Goal: Task Accomplishment & Management: Use online tool/utility

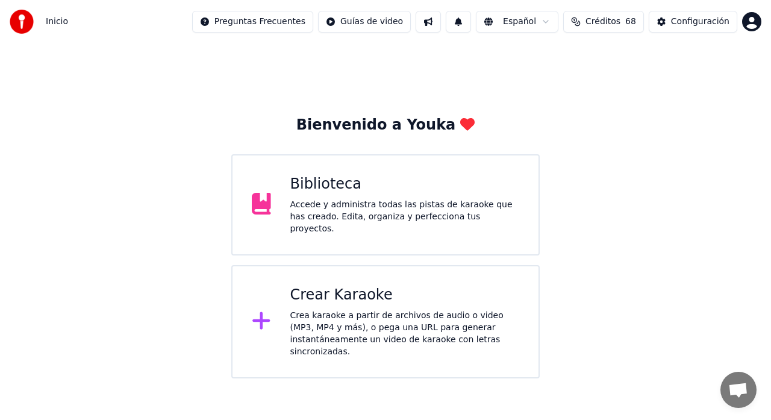
click at [347, 304] on div "Crear Karaoke Crea karaoke a partir de archivos de audio o video (MP3, MP4 y má…" at bounding box center [405, 322] width 230 height 72
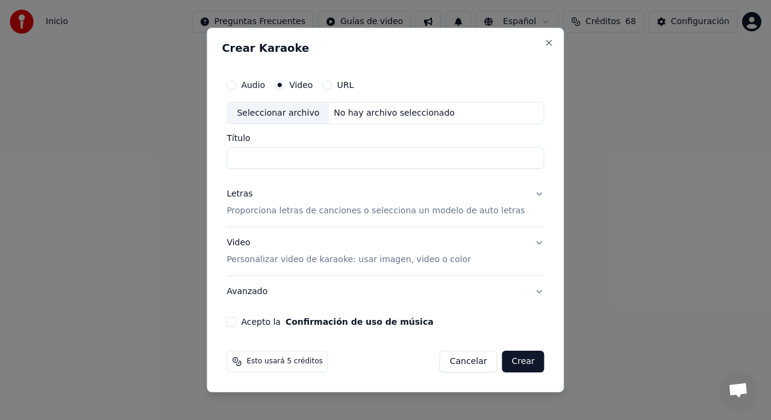
click at [286, 108] on div "Seleccionar archivo" at bounding box center [278, 113] width 102 height 22
type input "**********"
click at [292, 207] on p "Proporciona letras de canciones o selecciona un modelo de auto letras" at bounding box center [375, 211] width 298 height 12
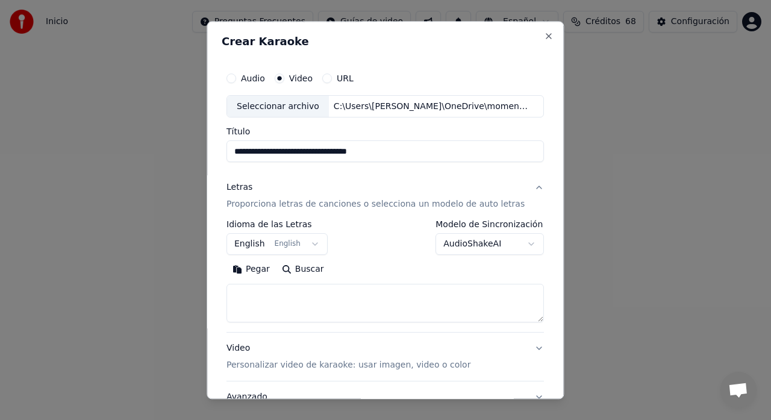
click at [300, 296] on textarea at bounding box center [384, 303] width 317 height 39
paste textarea "**********"
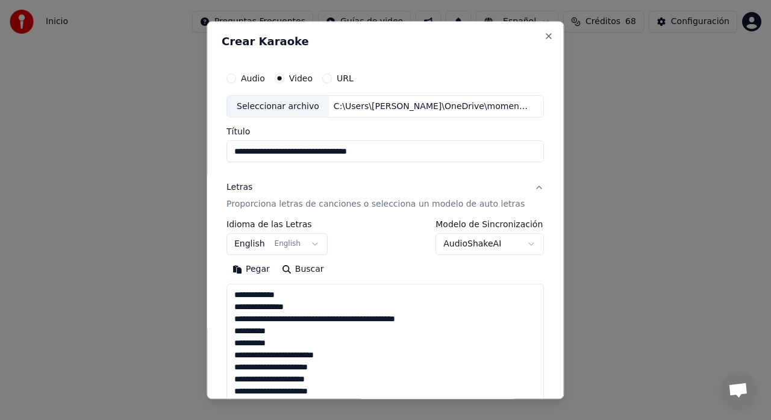
scroll to position [461, 0]
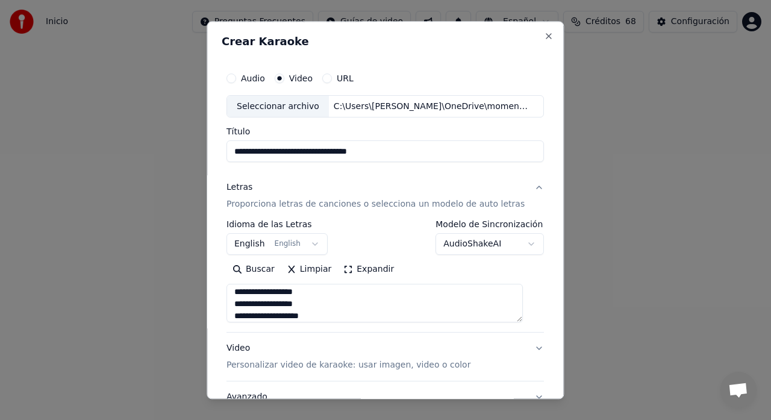
type textarea "**********"
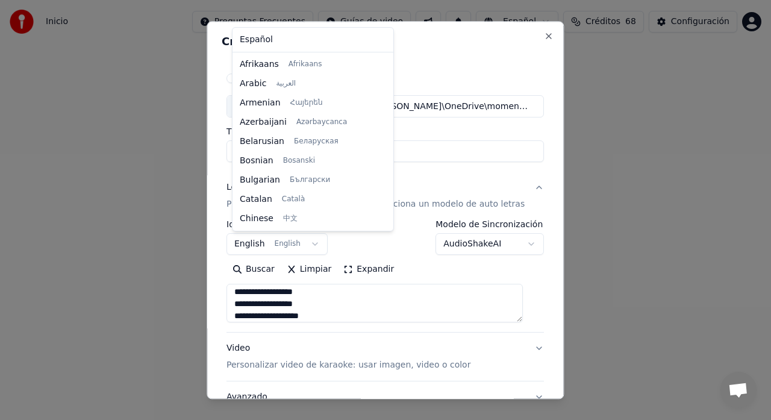
click at [275, 251] on body "**********" at bounding box center [385, 189] width 771 height 378
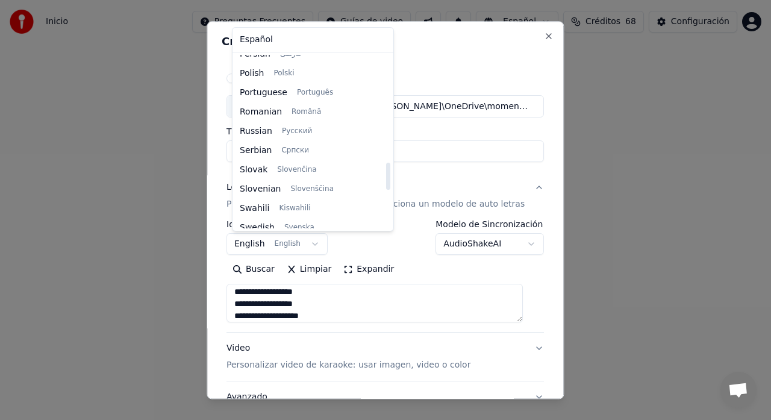
scroll to position [899, 0]
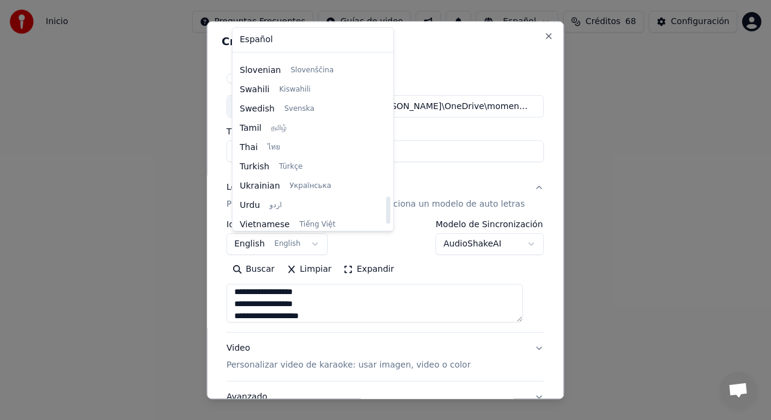
select select "**"
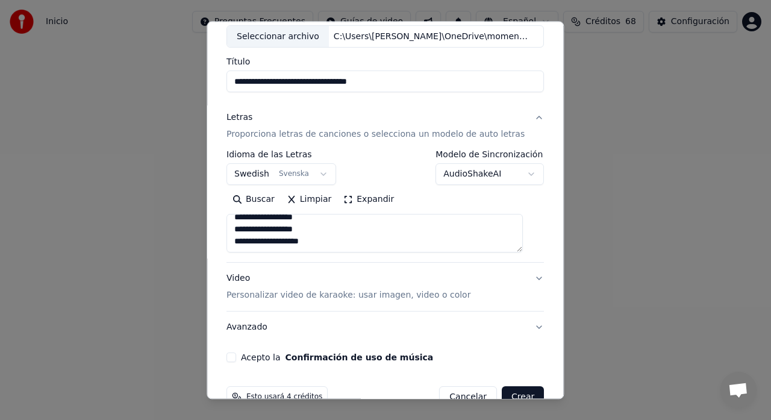
scroll to position [77, 0]
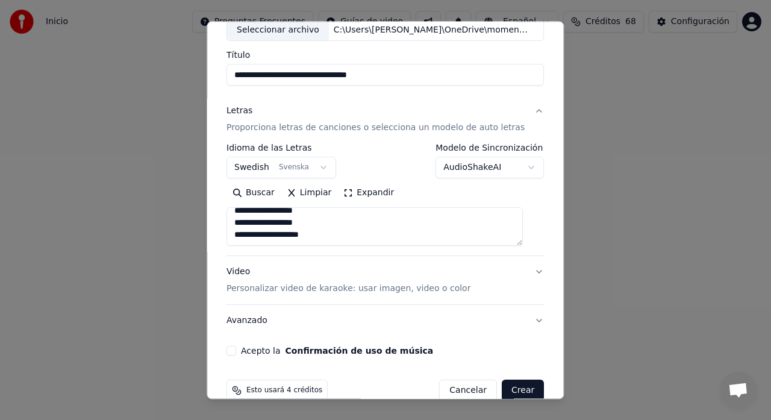
click at [278, 292] on p "Personalizar video de karaoke: usar imagen, video o color" at bounding box center [348, 289] width 244 height 12
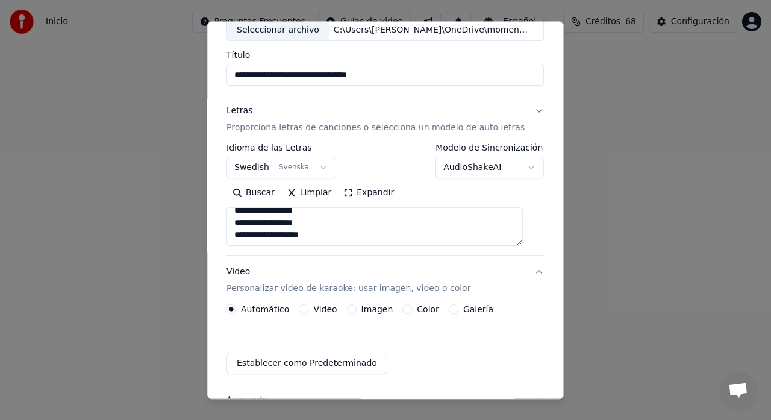
scroll to position [67, 0]
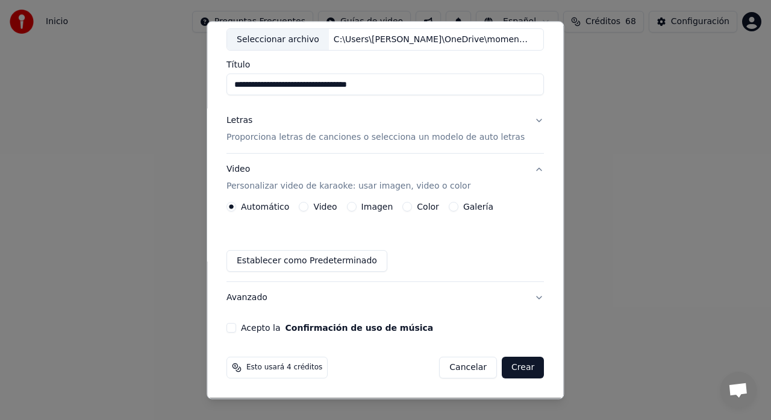
click at [449, 208] on button "Galería" at bounding box center [454, 207] width 10 height 10
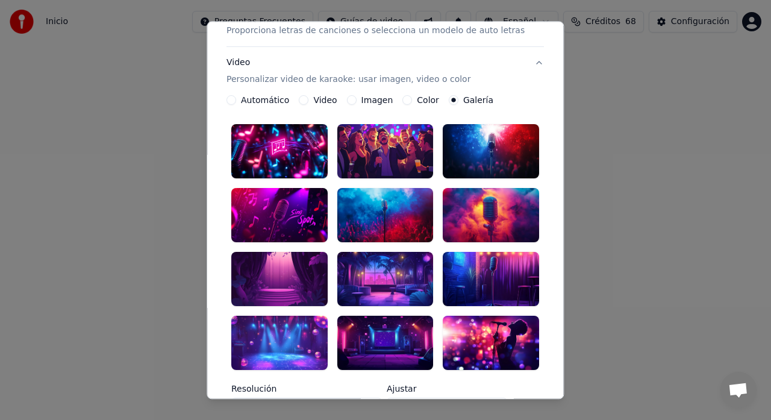
scroll to position [187, 0]
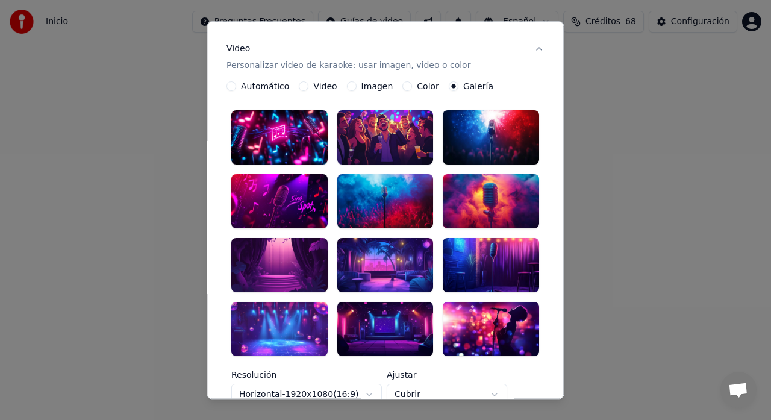
click at [396, 310] on div at bounding box center [385, 329] width 96 height 54
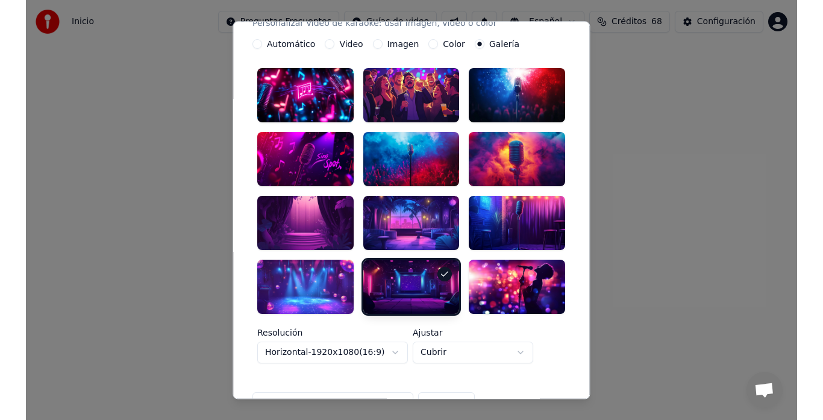
scroll to position [355, 0]
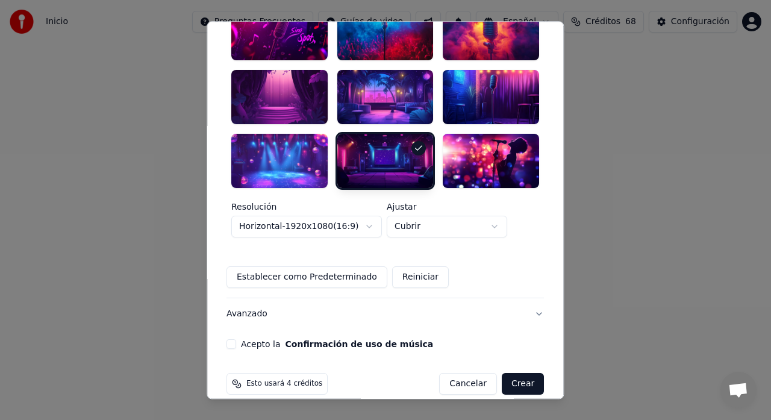
click at [236, 339] on button "Acepto la Confirmación de uso de música" at bounding box center [231, 344] width 10 height 10
click at [505, 373] on button "Crear" at bounding box center [523, 384] width 42 height 22
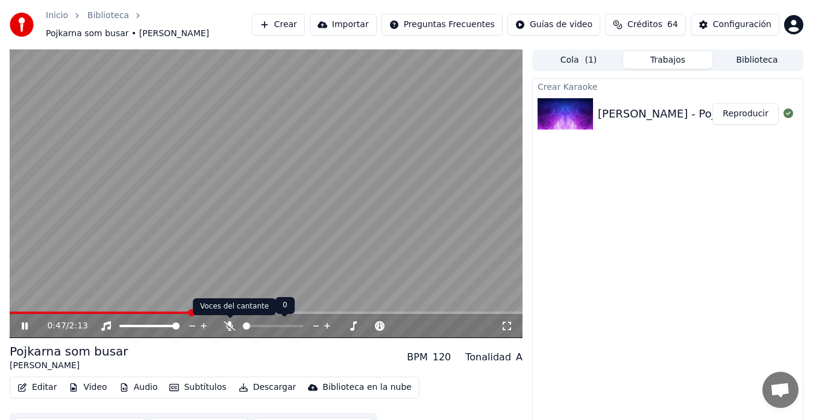
click at [230, 328] on icon at bounding box center [229, 326] width 12 height 10
click at [230, 324] on icon at bounding box center [229, 326] width 7 height 10
click at [230, 325] on icon at bounding box center [229, 326] width 12 height 10
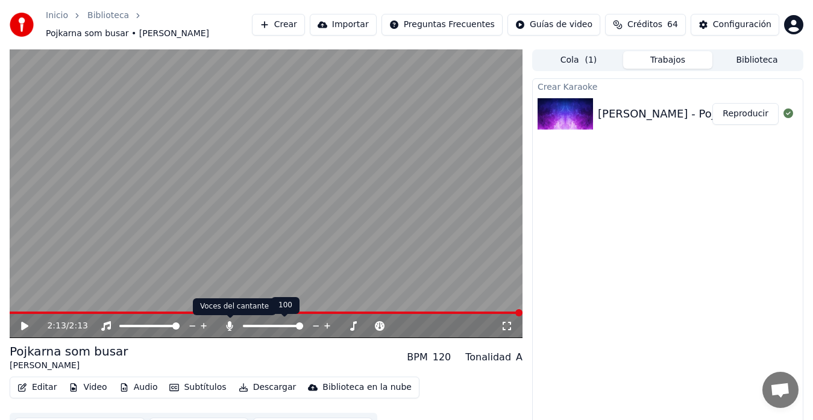
click at [230, 327] on icon at bounding box center [229, 326] width 7 height 10
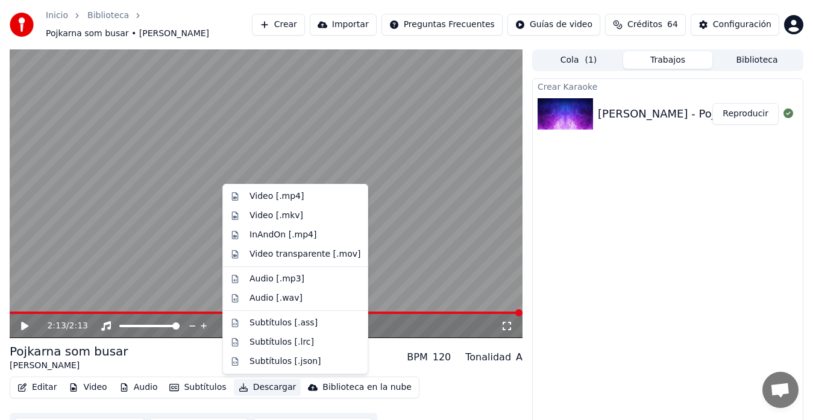
click at [260, 392] on button "Descargar" at bounding box center [267, 387] width 67 height 17
click at [262, 202] on div "Video [.mp4]" at bounding box center [276, 196] width 54 height 12
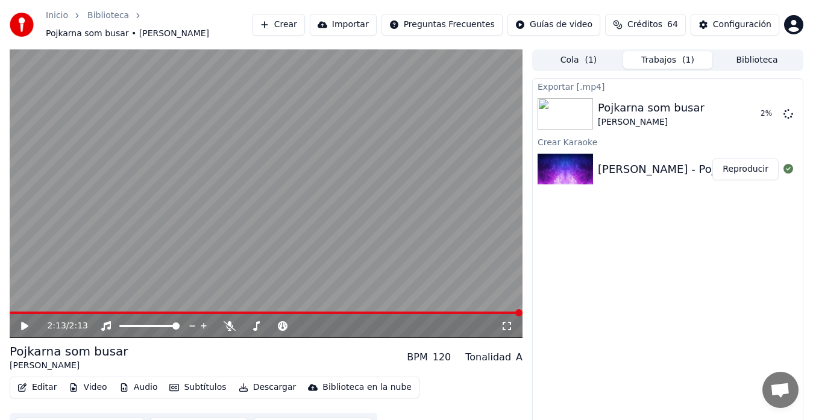
click at [305, 24] on button "Crear" at bounding box center [278, 25] width 53 height 22
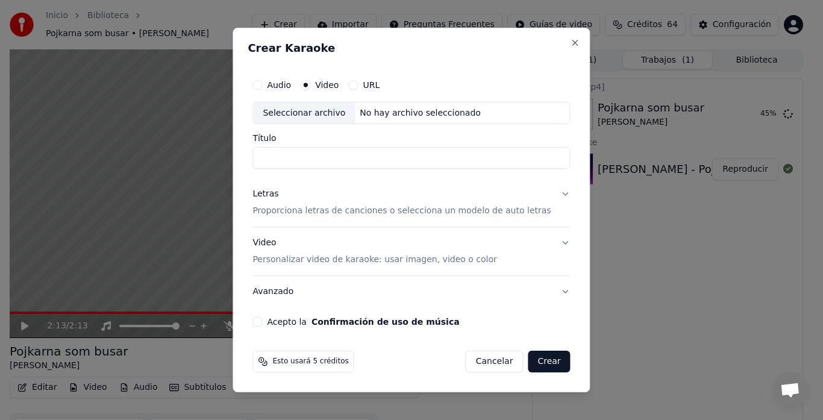
click at [320, 114] on div "Seleccionar archivo" at bounding box center [304, 113] width 102 height 22
type input "**********"
click at [302, 212] on p "Proporciona letras de canciones o selecciona un modelo de auto letras" at bounding box center [401, 211] width 298 height 12
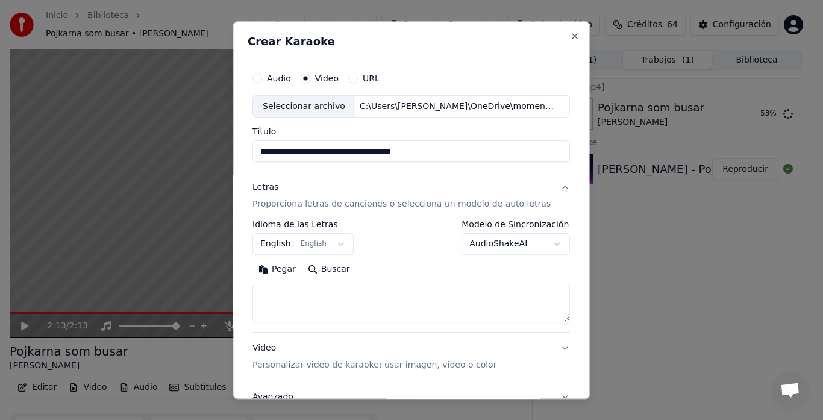
click at [301, 290] on textarea at bounding box center [410, 303] width 317 height 39
paste textarea "**********"
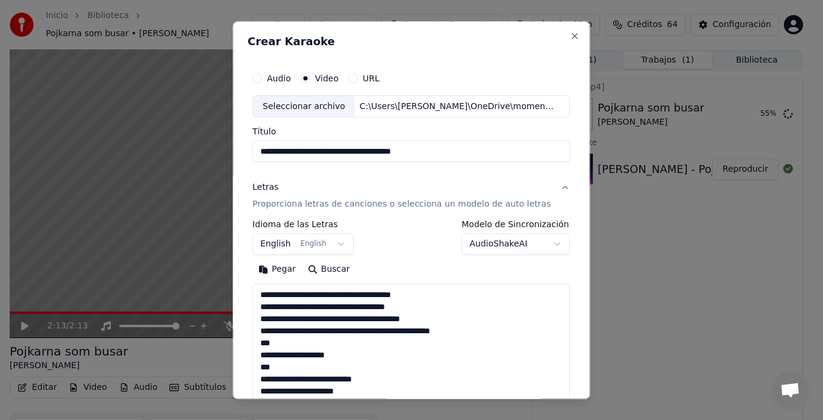
scroll to position [509, 0]
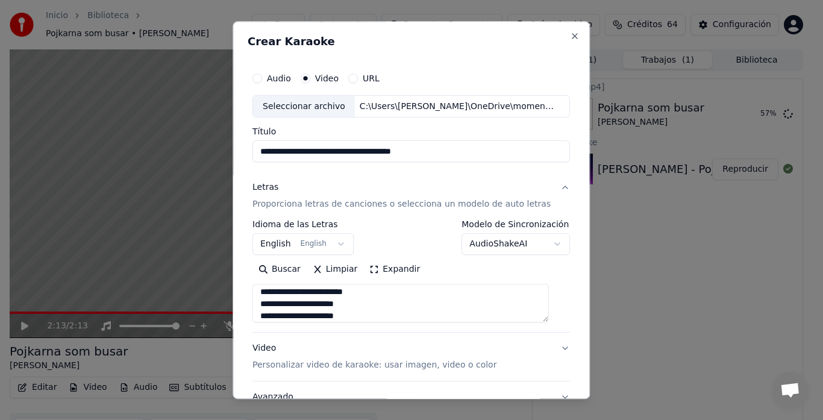
type textarea "**********"
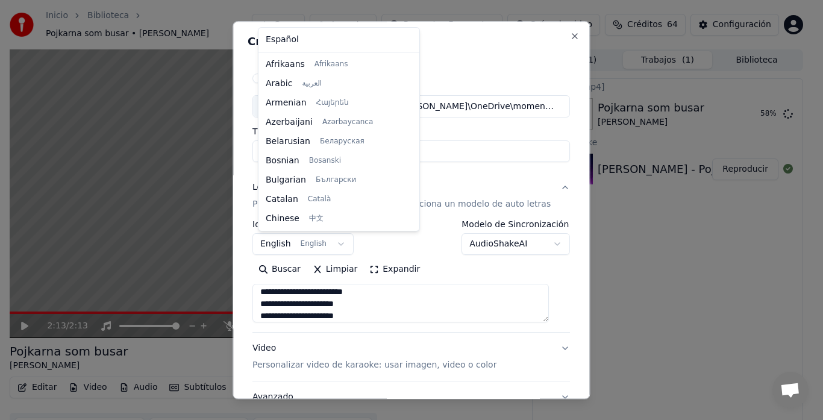
click at [297, 244] on body "**********" at bounding box center [406, 210] width 813 height 420
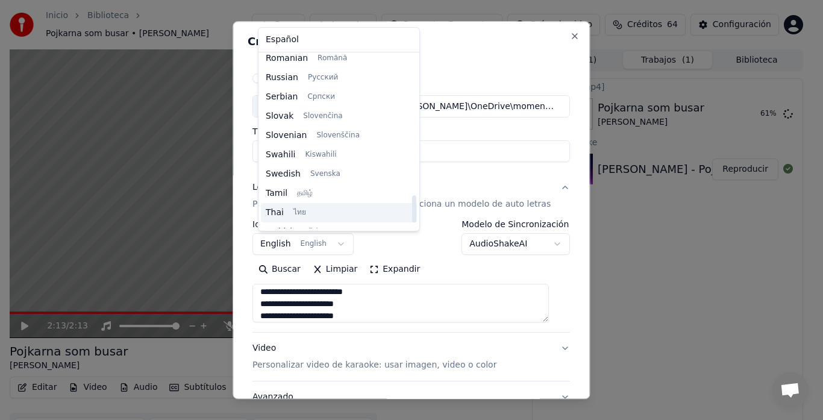
scroll to position [899, 0]
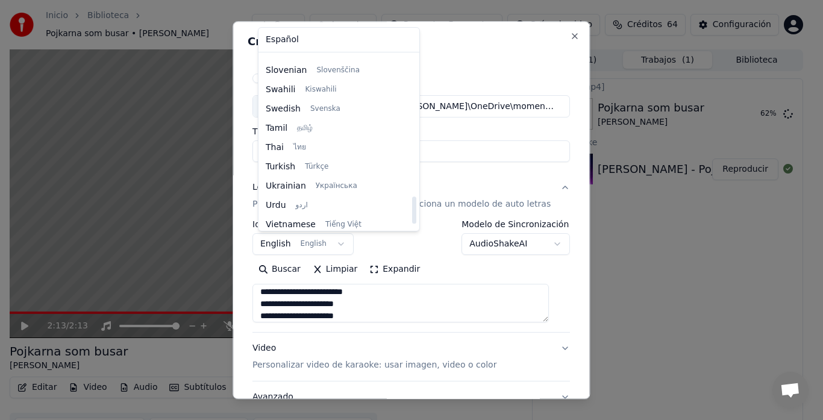
select select "**"
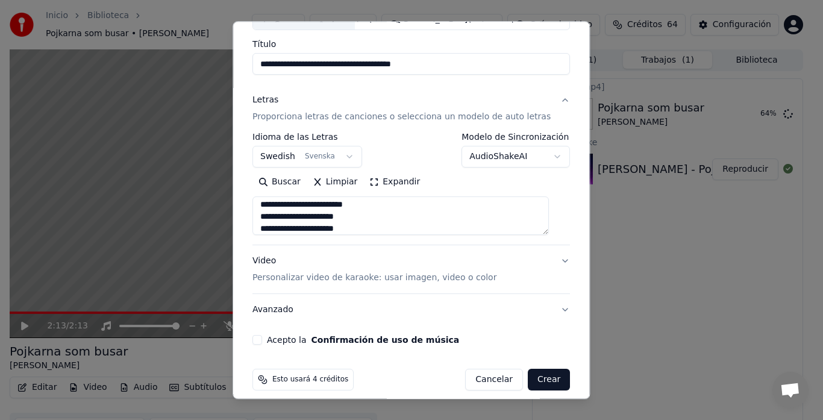
scroll to position [99, 0]
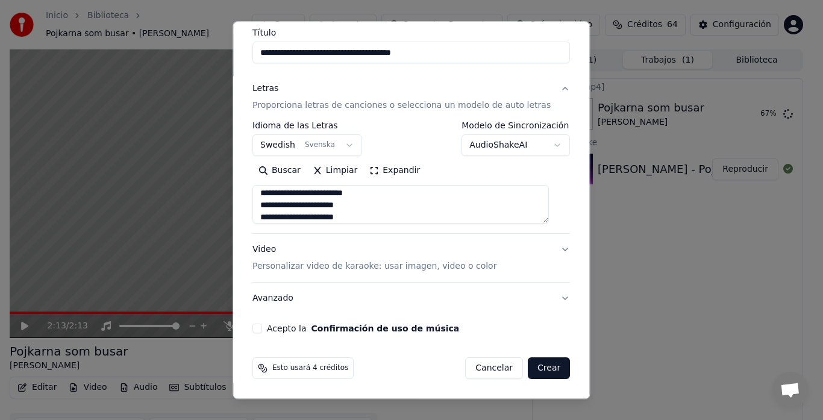
click at [284, 268] on p "Personalizar video de karaoke: usar imagen, video o color" at bounding box center [374, 267] width 244 height 12
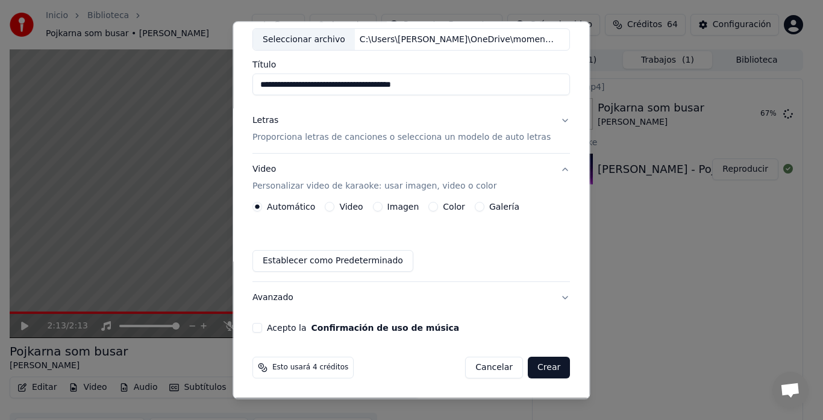
scroll to position [67, 0]
click at [478, 206] on button "Galería" at bounding box center [480, 207] width 10 height 10
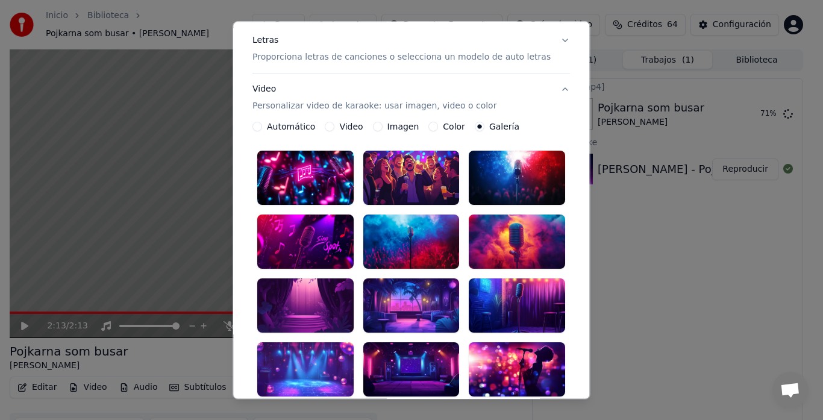
scroll to position [187, 0]
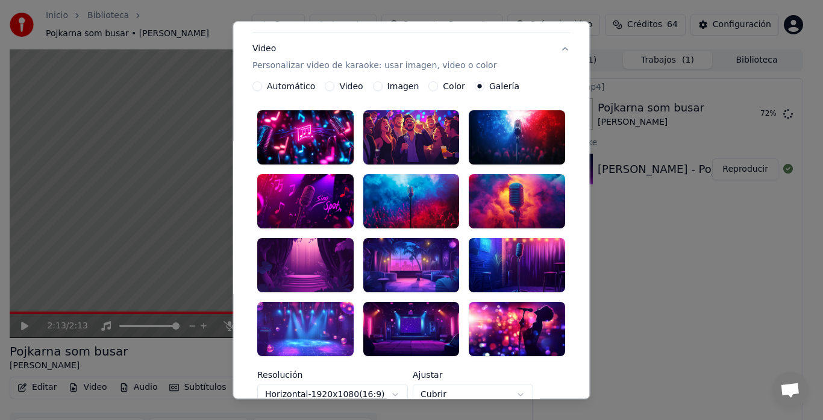
click at [507, 314] on div at bounding box center [517, 329] width 96 height 54
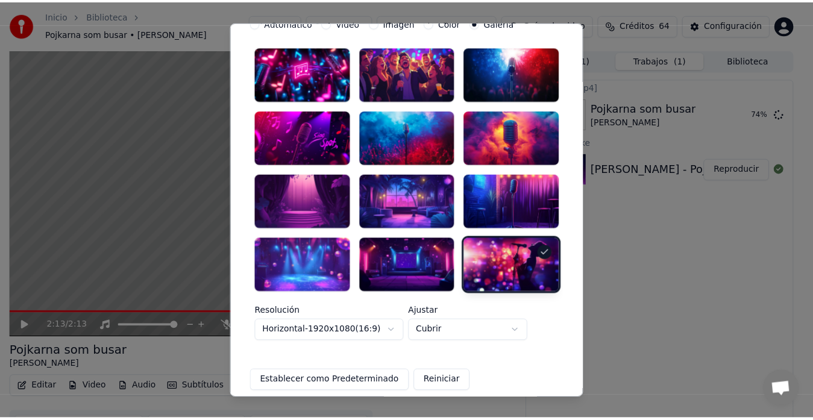
scroll to position [348, 0]
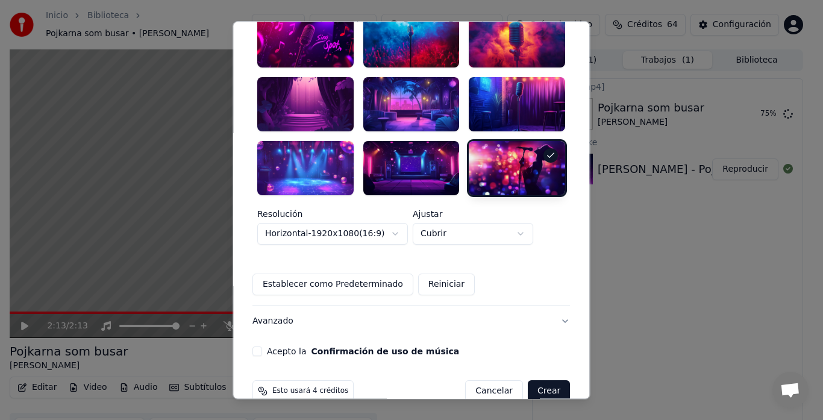
click at [262, 346] on button "Acepto la Confirmación de uso de música" at bounding box center [257, 351] width 10 height 10
click at [534, 380] on button "Crear" at bounding box center [549, 391] width 42 height 22
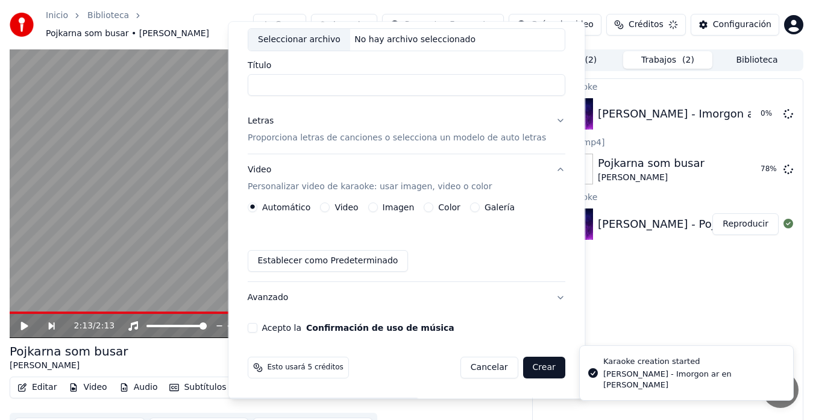
scroll to position [67, 0]
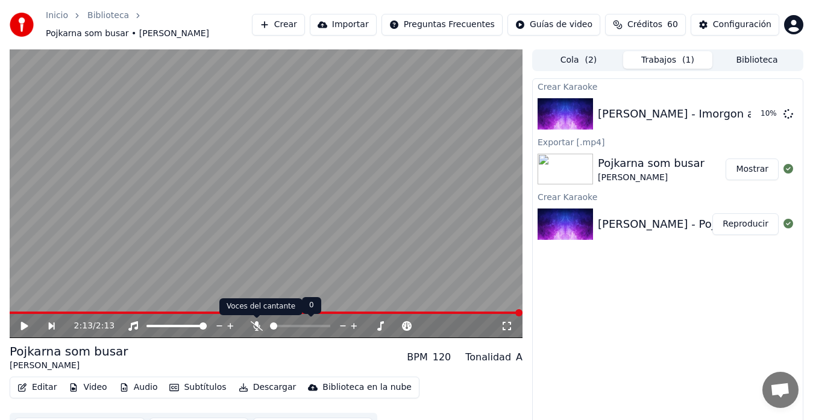
click at [256, 328] on icon at bounding box center [257, 326] width 12 height 10
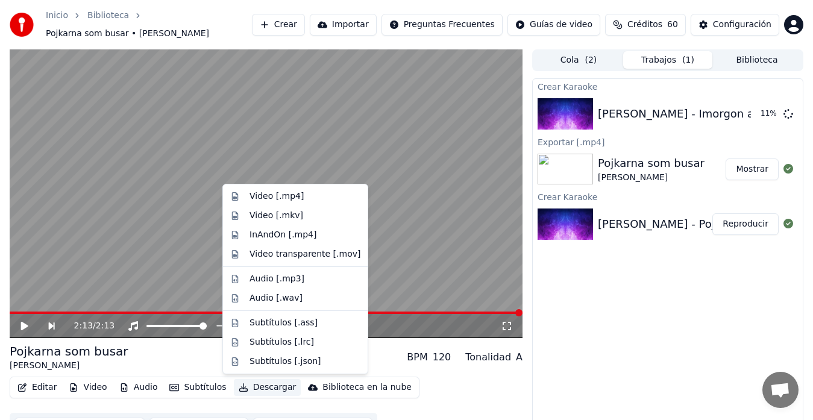
click at [257, 389] on button "Descargar" at bounding box center [267, 387] width 67 height 17
click at [253, 199] on div "Video [.mp4]" at bounding box center [276, 196] width 54 height 12
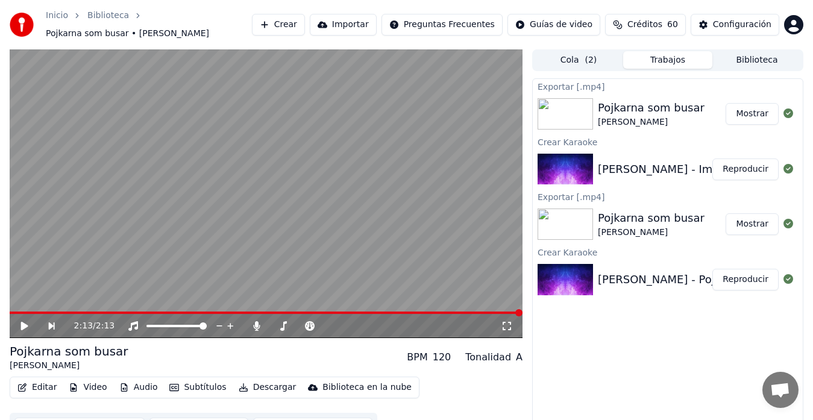
click at [750, 173] on button "Reproducir" at bounding box center [745, 169] width 66 height 22
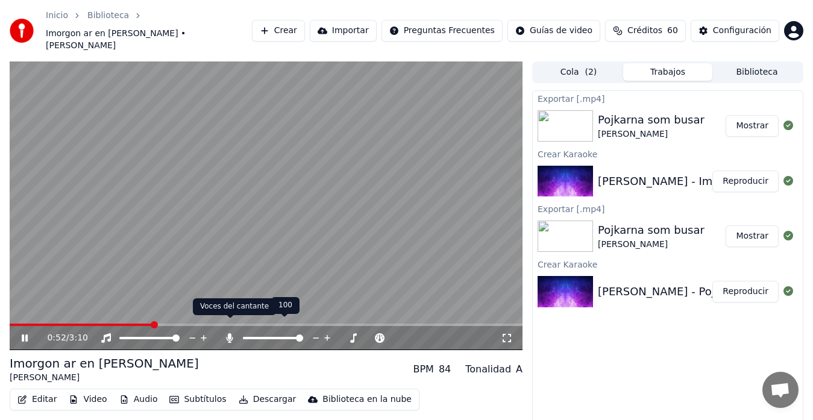
click at [230, 333] on icon at bounding box center [229, 338] width 7 height 10
click at [231, 333] on icon at bounding box center [229, 338] width 12 height 10
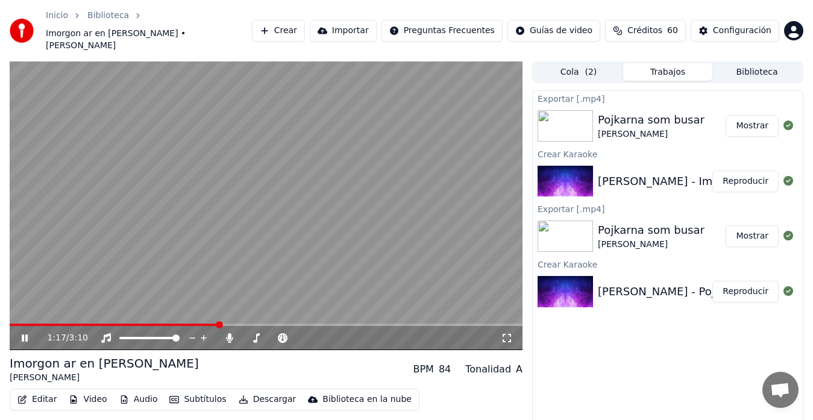
click at [47, 391] on button "Editar" at bounding box center [37, 399] width 49 height 17
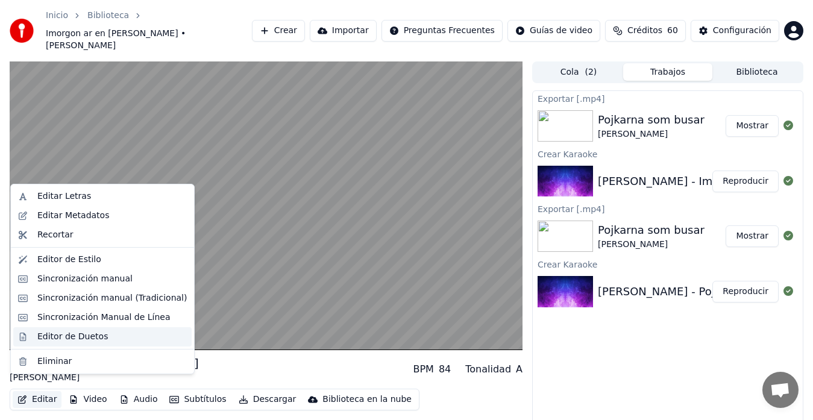
click at [56, 336] on div "Editor de Duetos" at bounding box center [72, 337] width 70 height 12
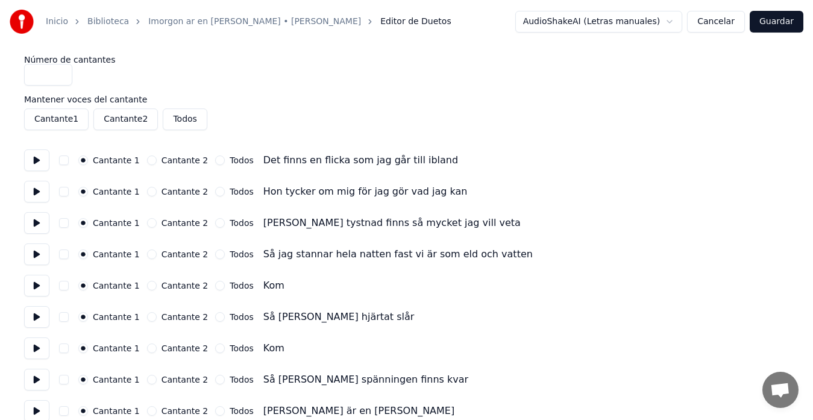
click at [148, 287] on button "Cantante 2" at bounding box center [152, 286] width 10 height 10
click at [215, 350] on button "Todos" at bounding box center [220, 348] width 10 height 10
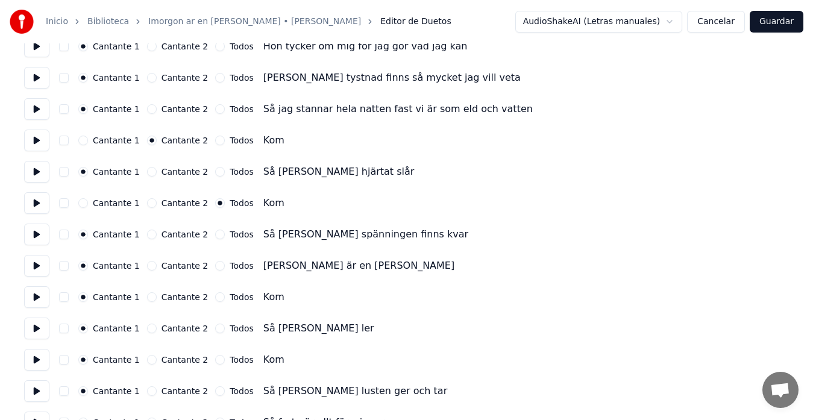
scroll to position [161, 0]
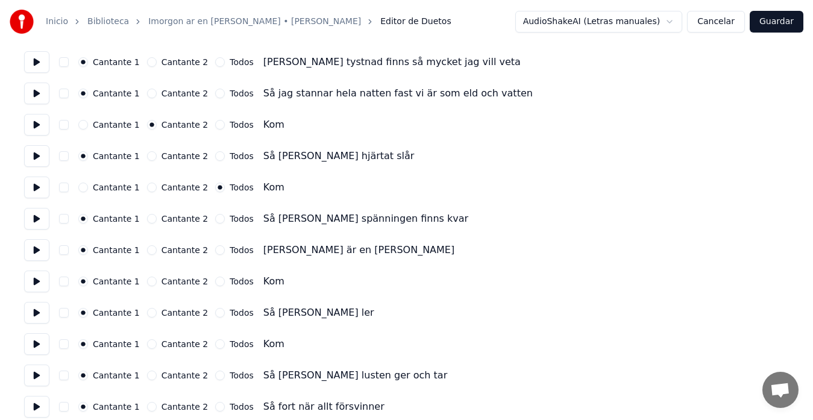
click at [215, 285] on button "Todos" at bounding box center [220, 281] width 10 height 10
click at [215, 345] on button "Todos" at bounding box center [220, 344] width 10 height 10
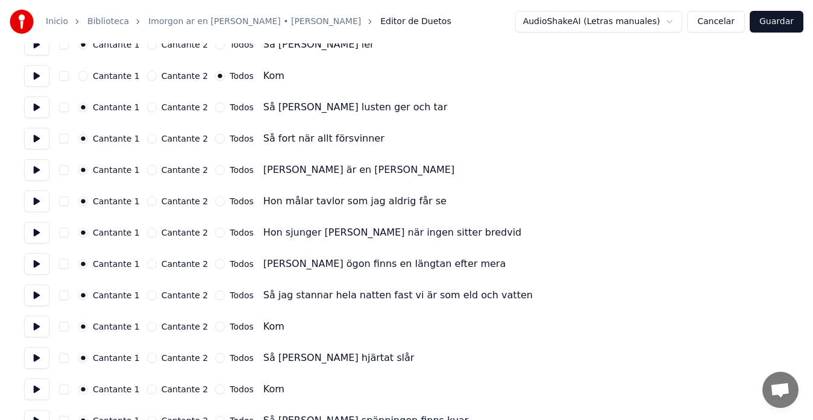
scroll to position [482, 0]
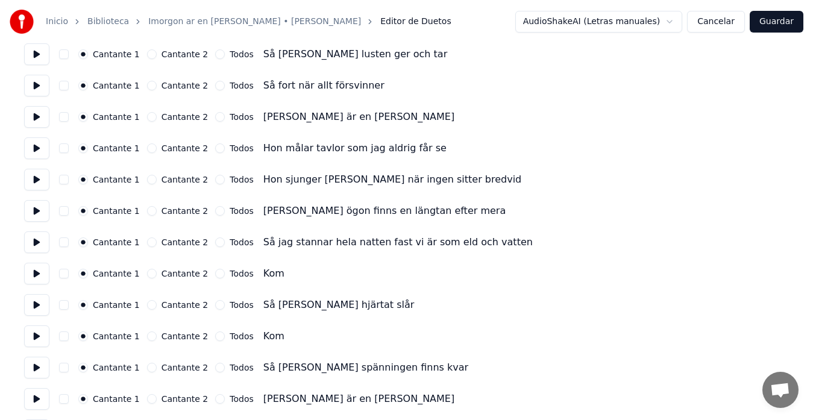
click at [215, 273] on button "Todos" at bounding box center [220, 274] width 10 height 10
click at [215, 336] on button "Todos" at bounding box center [220, 336] width 10 height 10
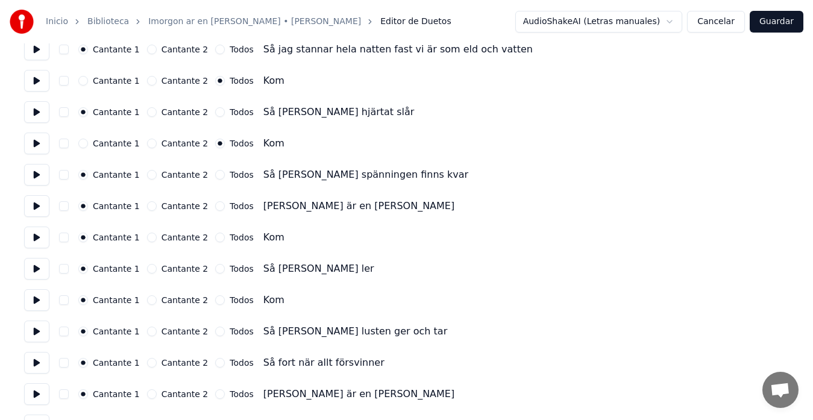
scroll to position [682, 0]
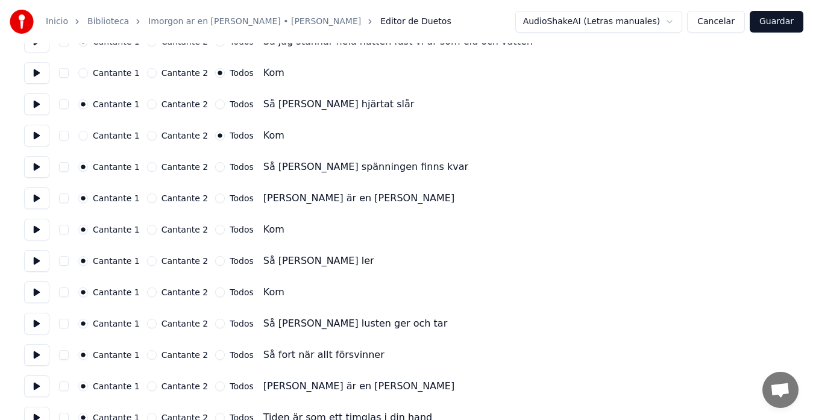
click at [215, 233] on button "Todos" at bounding box center [220, 230] width 10 height 10
click at [215, 293] on button "Todos" at bounding box center [220, 292] width 10 height 10
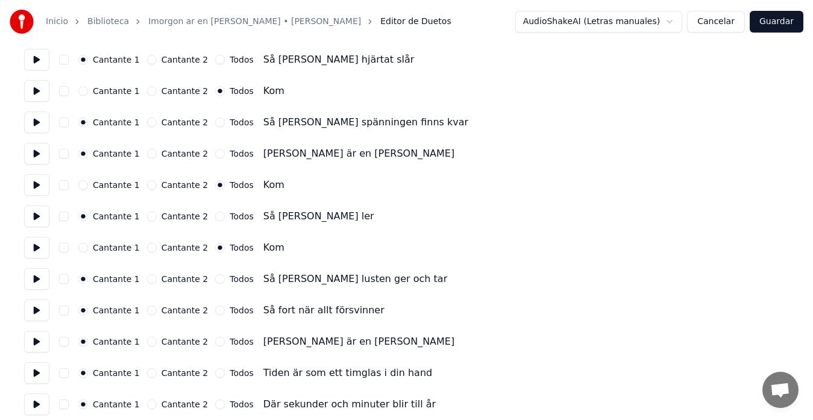
scroll to position [884, 0]
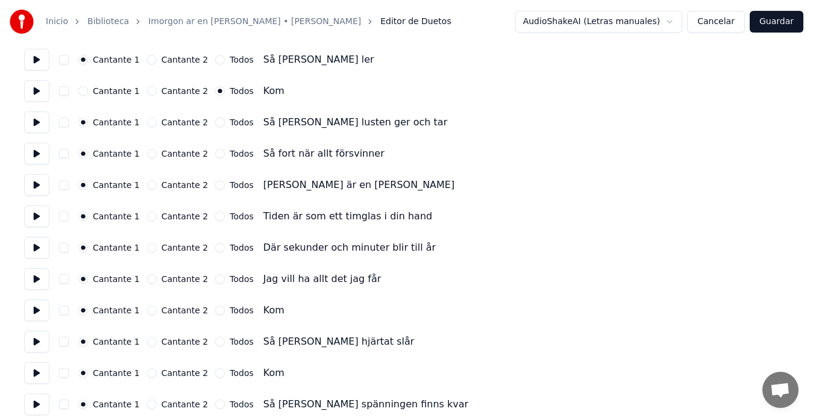
click at [215, 307] on button "Todos" at bounding box center [220, 310] width 10 height 10
click at [215, 370] on button "Todos" at bounding box center [220, 373] width 10 height 10
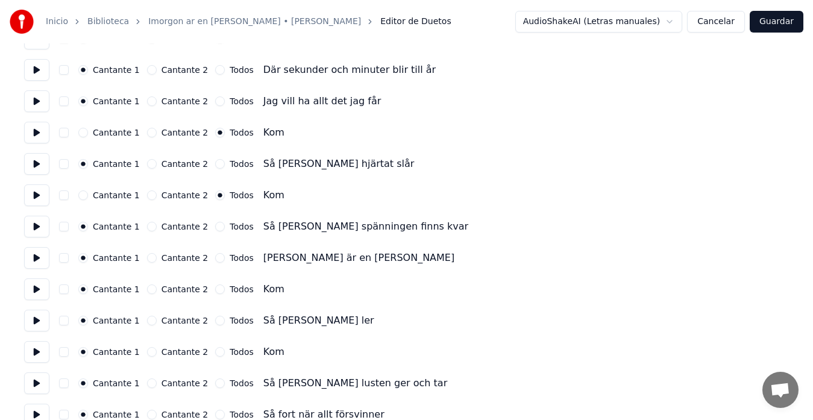
scroll to position [1125, 0]
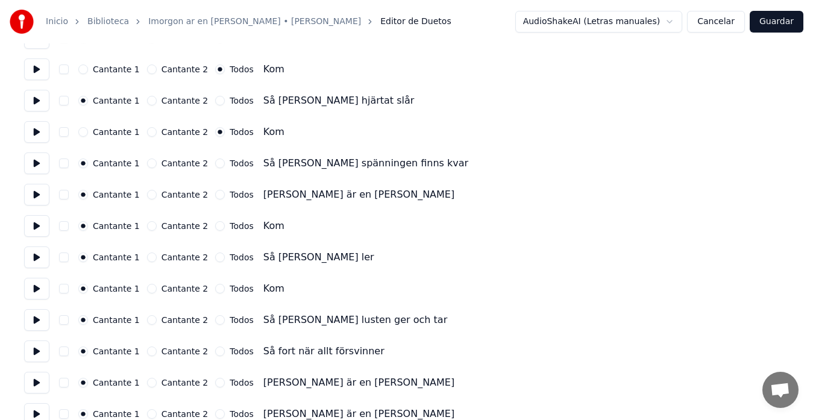
click at [215, 228] on button "Todos" at bounding box center [220, 226] width 10 height 10
click at [215, 292] on button "Todos" at bounding box center [220, 289] width 10 height 10
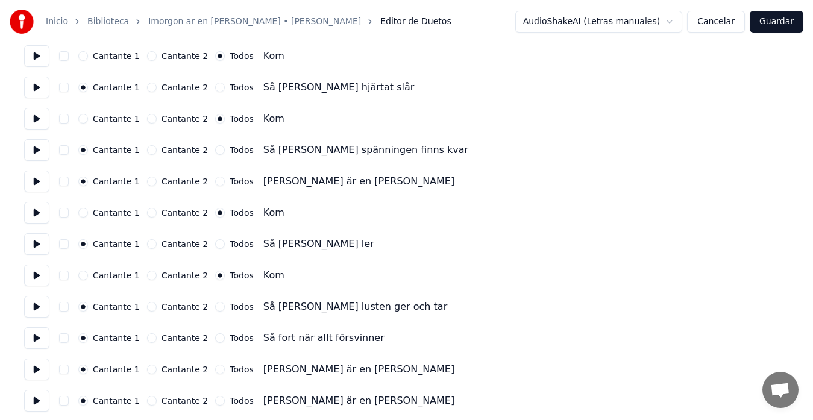
scroll to position [1142, 0]
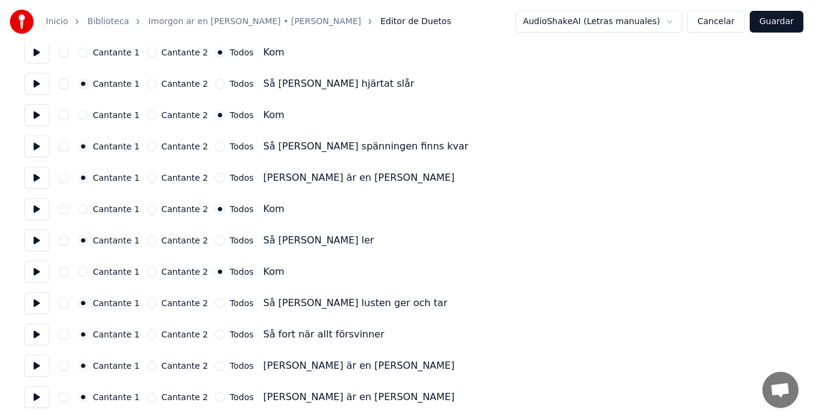
click at [770, 23] on button "Guardar" at bounding box center [776, 22] width 54 height 22
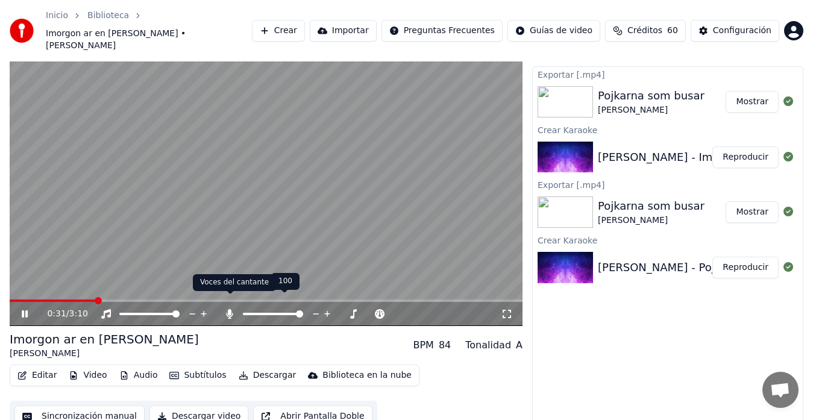
click at [230, 309] on icon at bounding box center [229, 314] width 7 height 10
click at [230, 309] on icon at bounding box center [229, 314] width 12 height 10
click at [230, 309] on icon at bounding box center [229, 314] width 7 height 10
click at [230, 309] on icon at bounding box center [229, 314] width 12 height 10
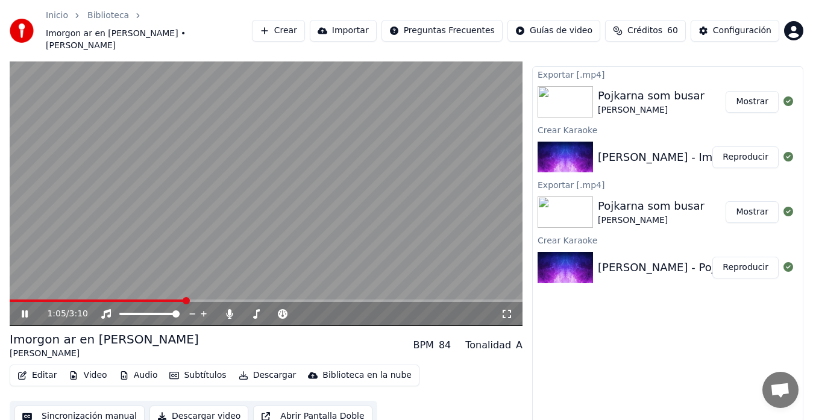
click at [186, 297] on span at bounding box center [186, 300] width 7 height 7
click at [159, 297] on span at bounding box center [161, 300] width 7 height 7
click at [166, 299] on span at bounding box center [92, 300] width 164 height 2
click at [30, 309] on icon at bounding box center [33, 314] width 28 height 10
click at [42, 367] on button "Editar" at bounding box center [37, 375] width 49 height 17
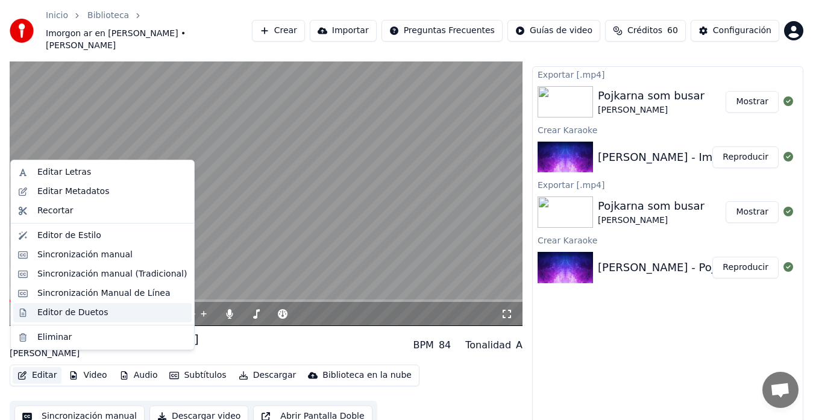
click at [49, 310] on div "Editor de Duetos" at bounding box center [72, 313] width 70 height 12
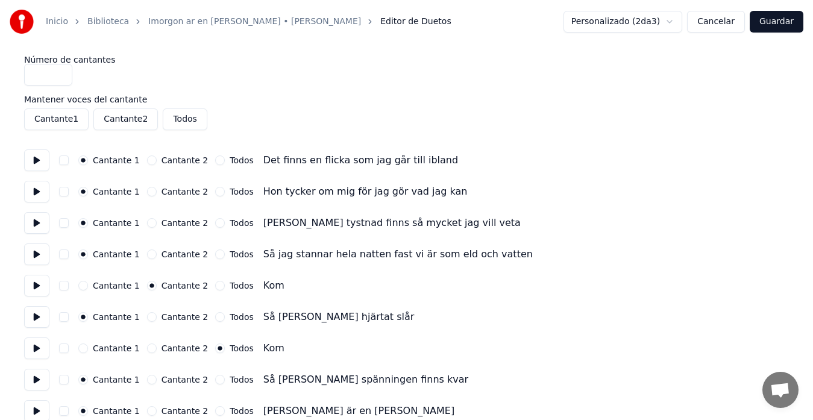
click at [64, 288] on button "button" at bounding box center [64, 286] width 10 height 10
click at [147, 352] on button "Cantante 2" at bounding box center [152, 348] width 10 height 10
click at [148, 317] on button "Cantante 2" at bounding box center [152, 317] width 10 height 10
click at [83, 318] on button "Cantante 1" at bounding box center [83, 317] width 10 height 10
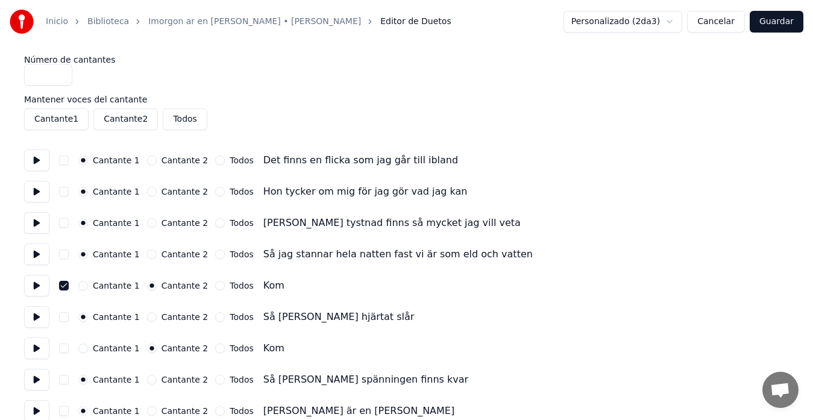
click at [60, 350] on button "button" at bounding box center [64, 348] width 10 height 10
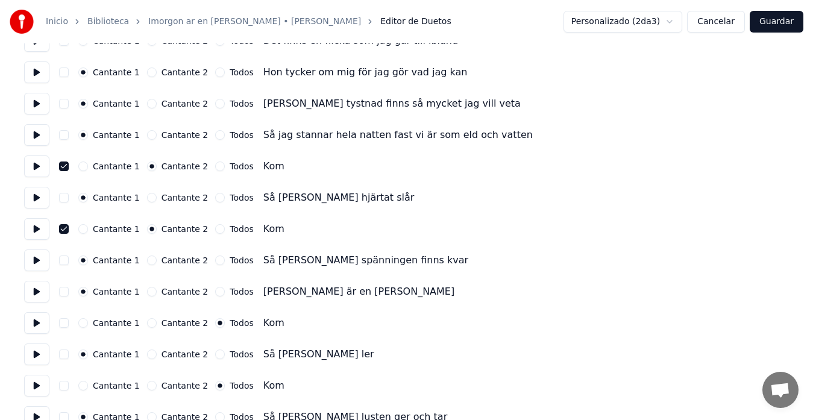
scroll to position [120, 0]
click at [147, 320] on button "Cantante 2" at bounding box center [152, 322] width 10 height 10
click at [65, 323] on button "button" at bounding box center [64, 322] width 10 height 10
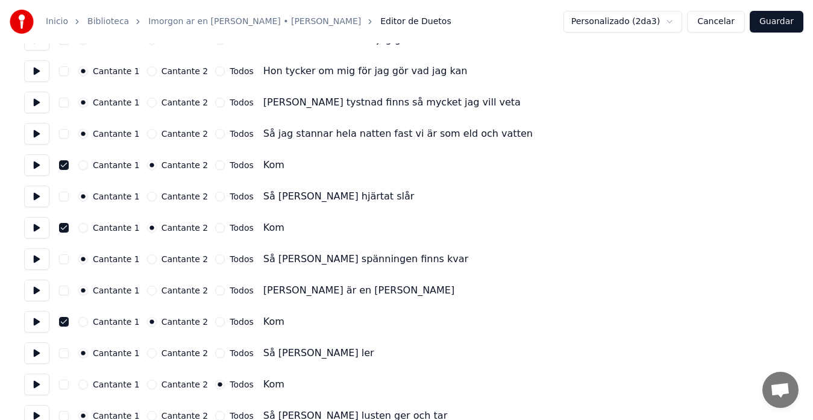
click at [148, 382] on button "Cantante 2" at bounding box center [152, 384] width 10 height 10
click at [66, 387] on button "button" at bounding box center [64, 384] width 10 height 10
click at [770, 24] on button "Guardar" at bounding box center [776, 22] width 54 height 22
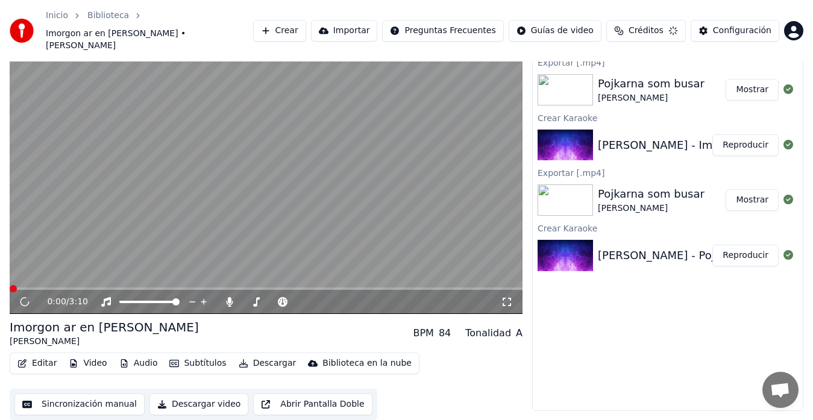
scroll to position [24, 0]
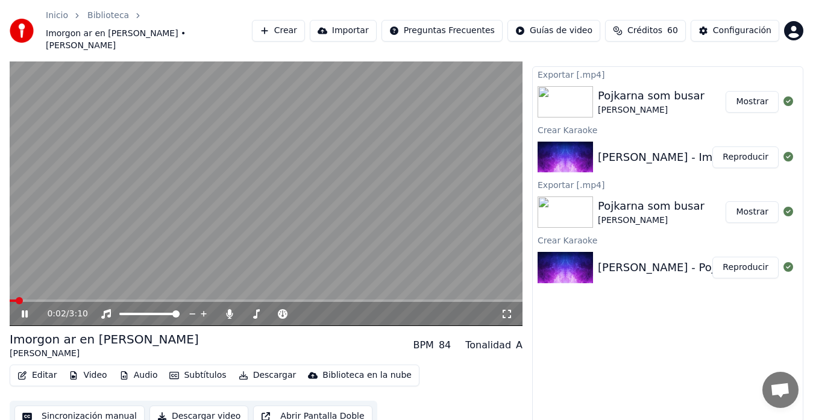
click at [56, 299] on span at bounding box center [266, 300] width 513 height 2
click at [85, 299] on span at bounding box center [266, 300] width 513 height 2
click at [131, 299] on span at bounding box center [266, 300] width 513 height 2
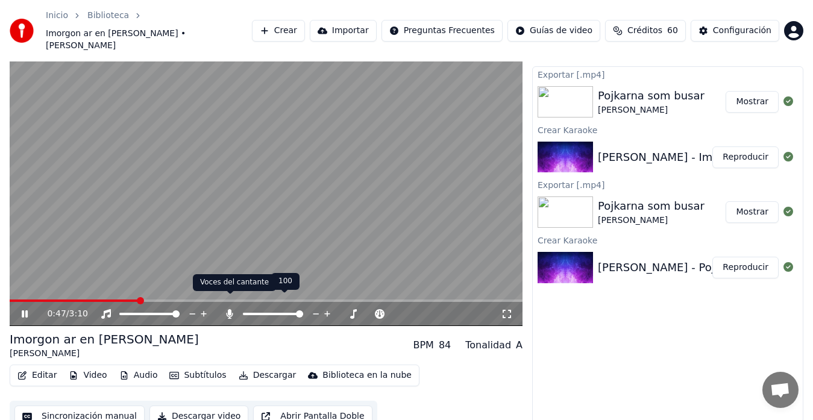
click at [227, 309] on icon at bounding box center [229, 314] width 7 height 10
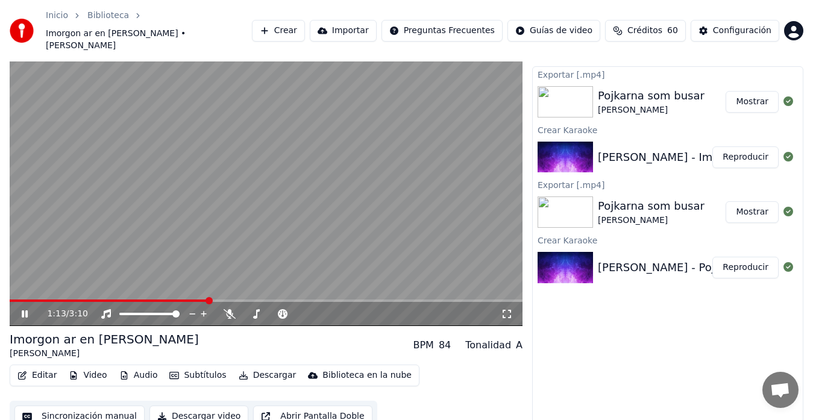
click at [39, 367] on button "Editar" at bounding box center [37, 375] width 49 height 17
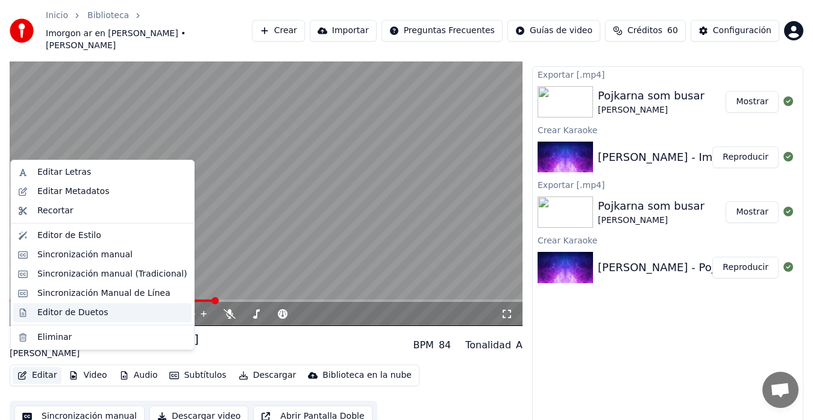
click at [55, 311] on div "Editor de Duetos" at bounding box center [72, 313] width 70 height 12
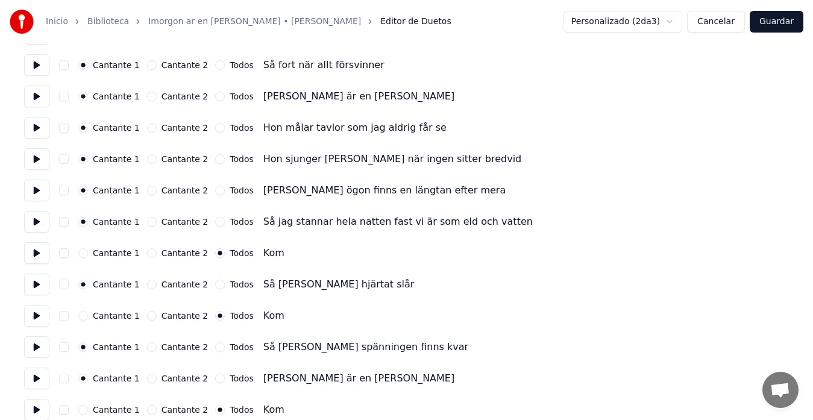
scroll to position [522, 0]
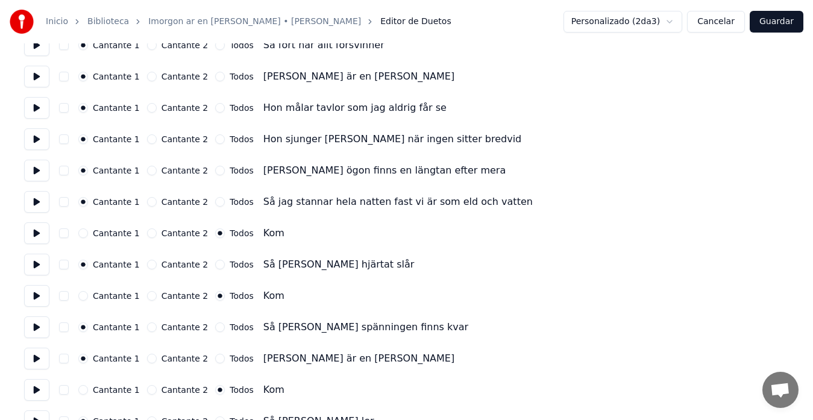
click at [150, 235] on div "Cantante 2" at bounding box center [177, 233] width 61 height 10
click at [147, 235] on button "Cantante 2" at bounding box center [152, 233] width 10 height 10
click at [63, 234] on button "button" at bounding box center [64, 233] width 10 height 10
click at [147, 297] on button "Cantante 2" at bounding box center [152, 296] width 10 height 10
click at [59, 295] on button "button" at bounding box center [64, 296] width 10 height 10
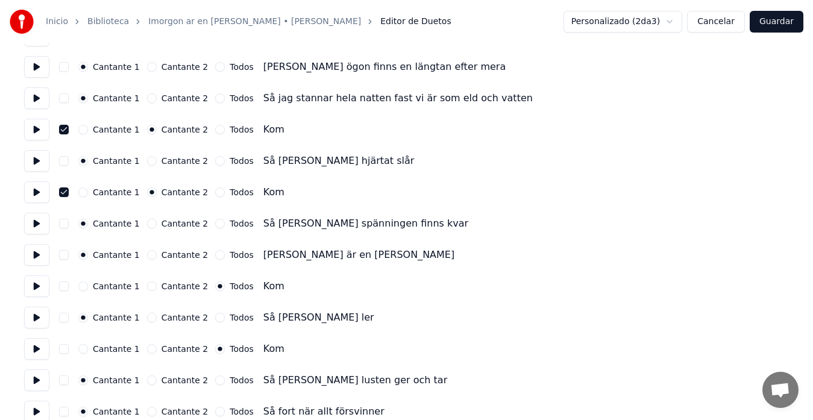
scroll to position [682, 0]
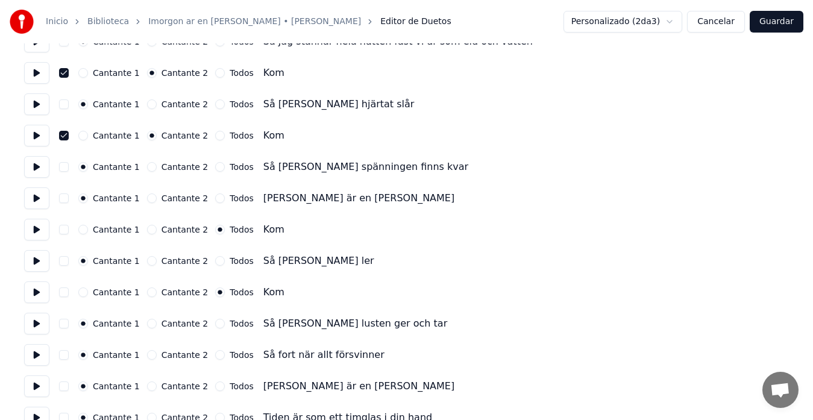
click at [149, 230] on button "Cantante 2" at bounding box center [152, 230] width 10 height 10
click at [65, 230] on button "button" at bounding box center [64, 230] width 10 height 10
click at [147, 293] on button "Cantante 2" at bounding box center [152, 292] width 10 height 10
click at [65, 293] on button "button" at bounding box center [64, 292] width 10 height 10
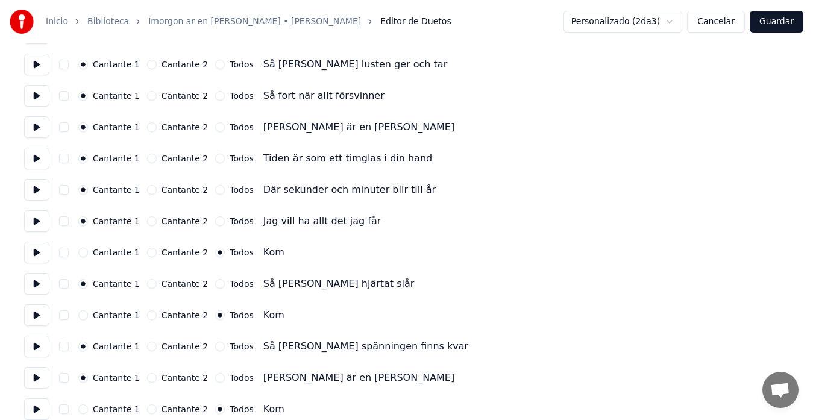
scroll to position [964, 0]
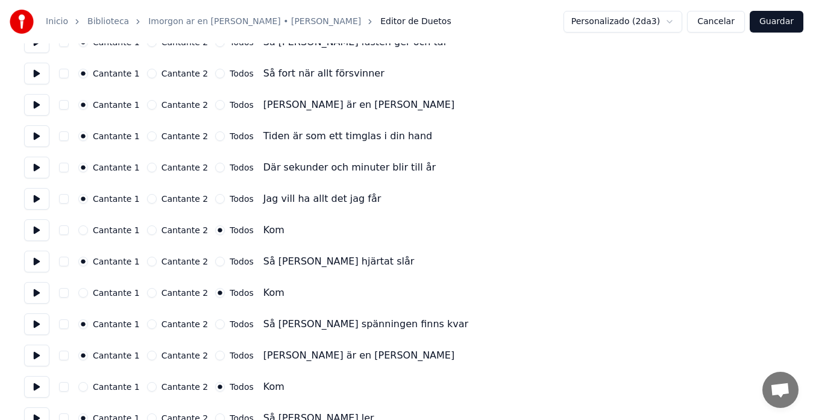
click at [147, 231] on button "Cantante 2" at bounding box center [152, 230] width 10 height 10
click at [62, 228] on button "button" at bounding box center [64, 230] width 10 height 10
click at [148, 295] on button "Cantante 2" at bounding box center [152, 293] width 10 height 10
click at [60, 292] on button "button" at bounding box center [64, 293] width 10 height 10
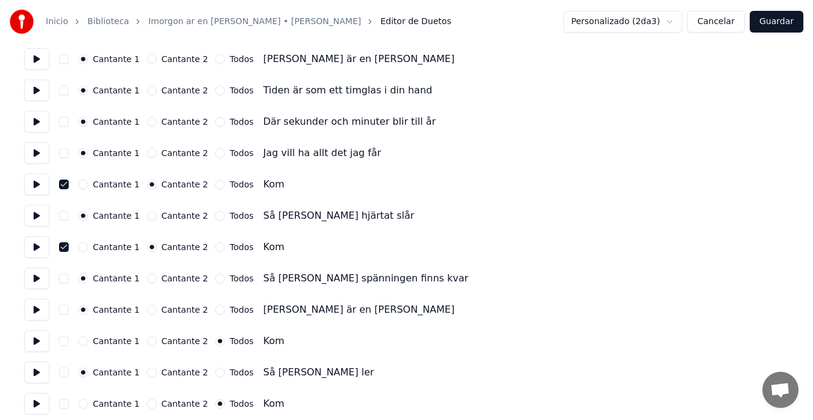
scroll to position [1084, 0]
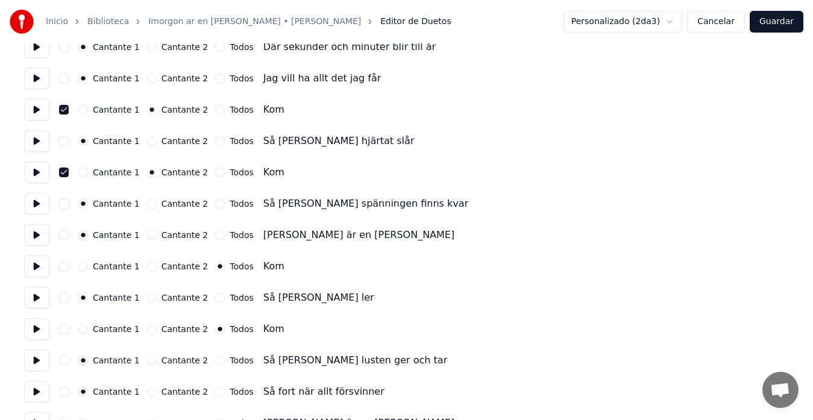
click at [147, 269] on button "Cantante 2" at bounding box center [152, 266] width 10 height 10
click at [64, 267] on button "button" at bounding box center [64, 266] width 10 height 10
click at [147, 329] on button "Cantante 2" at bounding box center [152, 329] width 10 height 10
click at [62, 330] on button "button" at bounding box center [64, 329] width 10 height 10
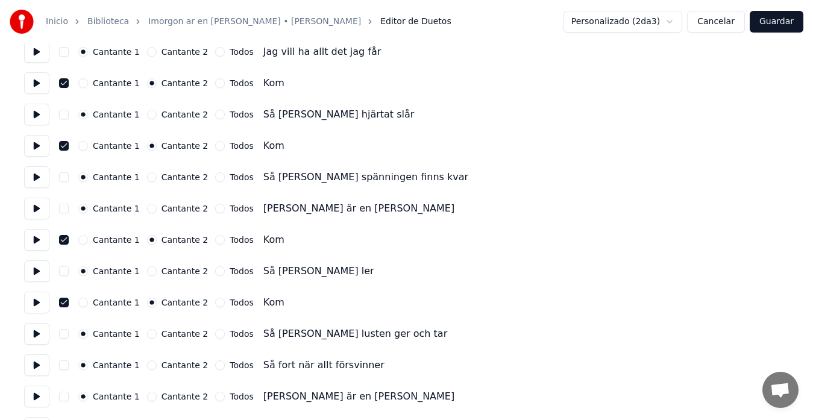
scroll to position [1142, 0]
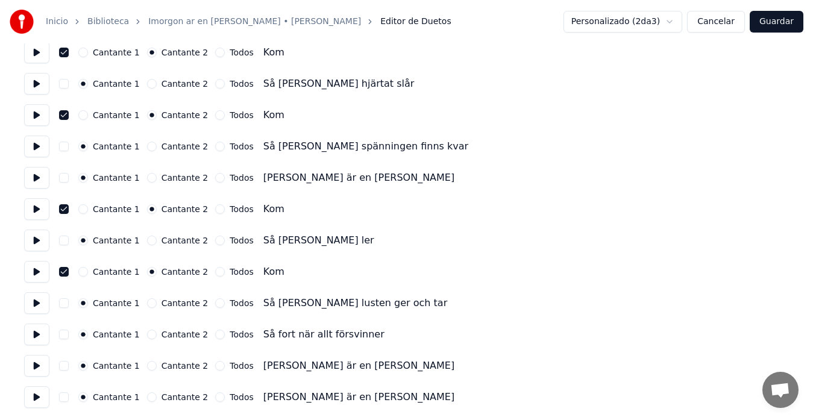
click at [770, 25] on button "Guardar" at bounding box center [776, 22] width 54 height 22
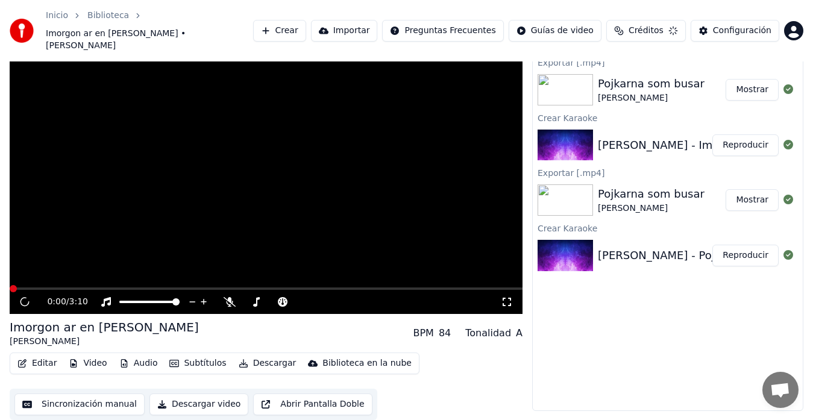
scroll to position [24, 0]
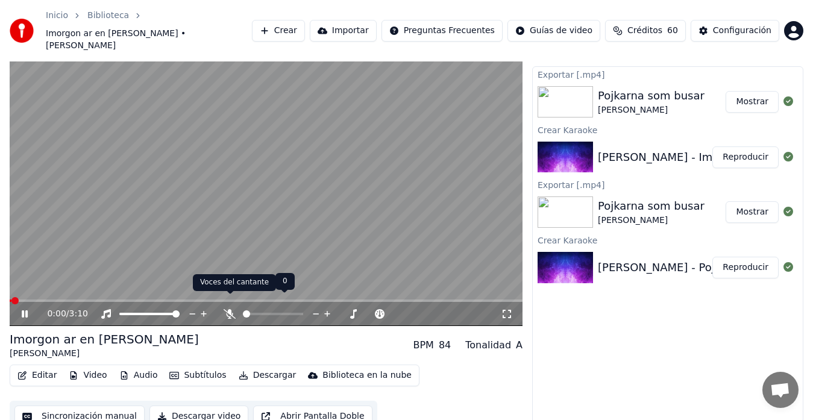
click at [228, 309] on icon at bounding box center [229, 314] width 12 height 10
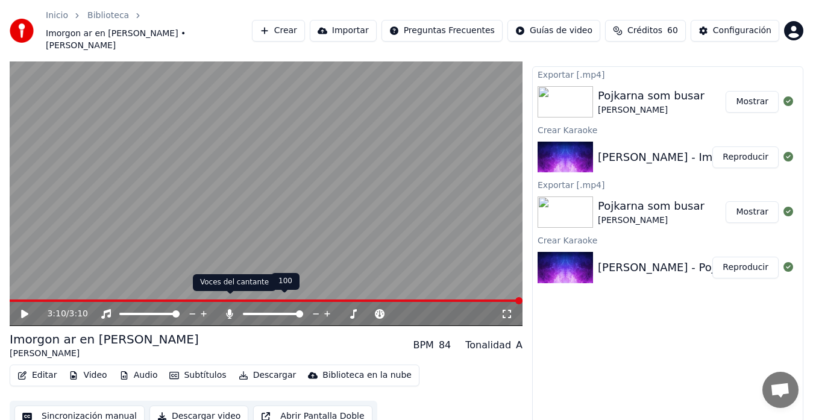
click at [225, 309] on icon at bounding box center [229, 314] width 12 height 10
click at [257, 367] on button "Descargar" at bounding box center [267, 375] width 67 height 17
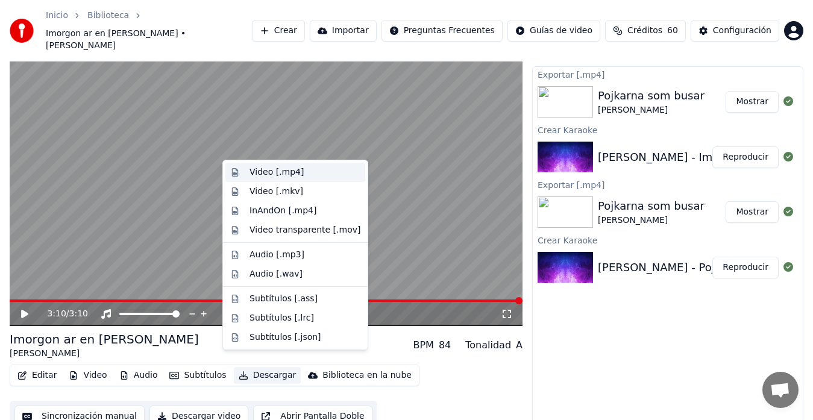
drag, startPoint x: 257, startPoint y: 170, endPoint x: 370, endPoint y: 417, distance: 272.0
click at [257, 170] on div "Video [.mp4]" at bounding box center [276, 172] width 54 height 12
